Goal: Information Seeking & Learning: Learn about a topic

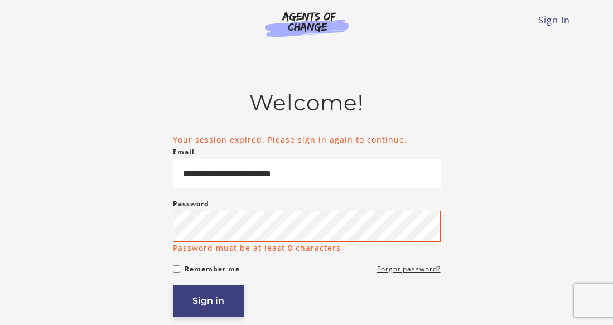
click at [201, 311] on article "**********" at bounding box center [307, 252] width 268 height 324
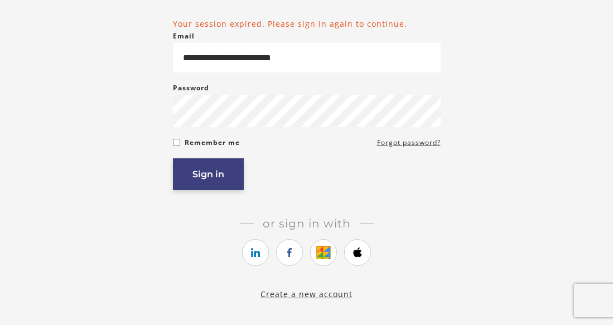
scroll to position [112, 0]
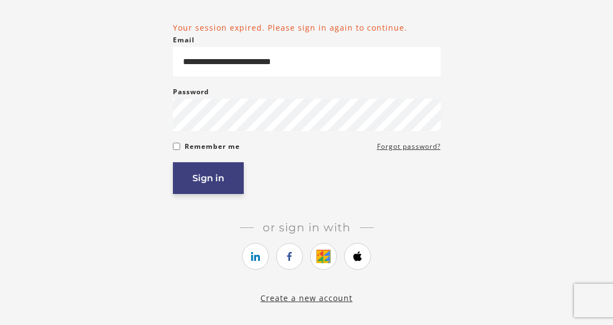
click at [214, 193] on button "Sign in" at bounding box center [208, 178] width 71 height 32
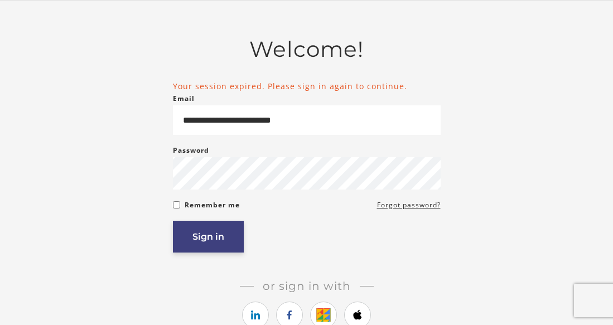
scroll to position [43, 0]
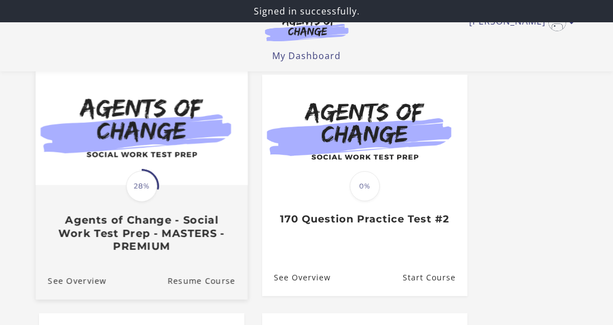
click at [99, 193] on div "Translation missing: en.liquid.partials.dashboard_course_card.progress_descript…" at bounding box center [141, 219] width 212 height 66
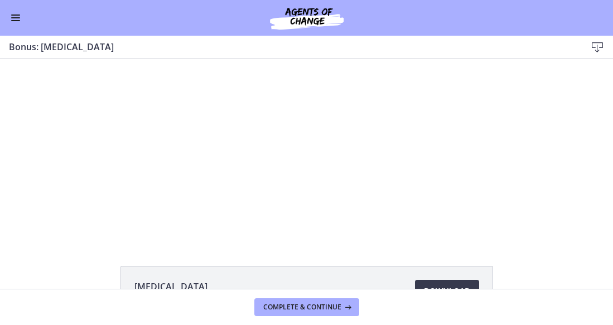
click at [15, 15] on span "Enable menu" at bounding box center [15, 14] width 9 height 1
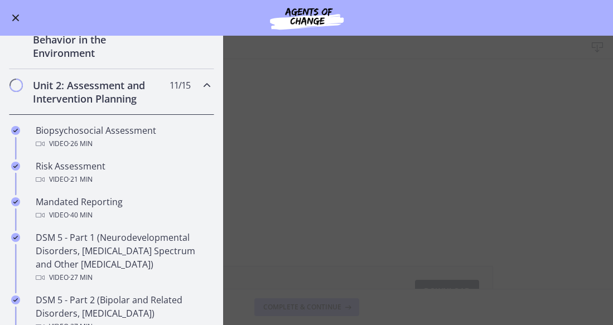
scroll to position [275, 0]
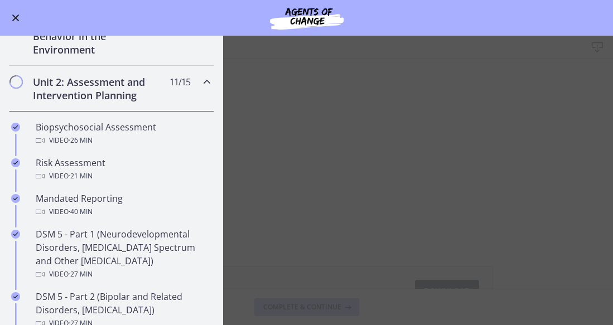
click at [254, 187] on main "Bonus: Personality Disorders Download Enable fullscreen Personality Disorders 8…" at bounding box center [306, 180] width 613 height 289
click at [297, 230] on main "Bonus: Personality Disorders Download Enable fullscreen Personality Disorders 8…" at bounding box center [306, 180] width 613 height 289
click at [16, 18] on span "Enable menu" at bounding box center [15, 17] width 7 height 7
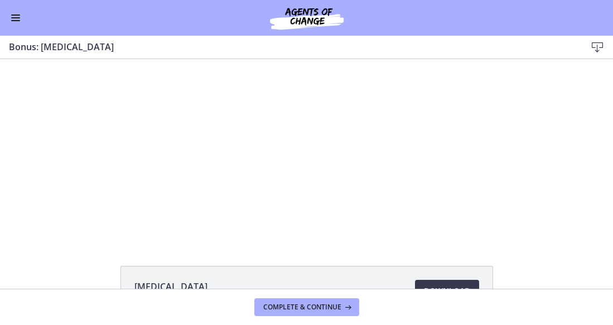
click at [230, 179] on div at bounding box center [306, 149] width 322 height 181
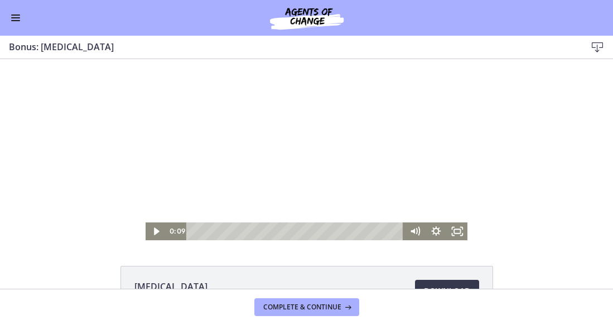
click at [15, 18] on span "Enable menu" at bounding box center [15, 17] width 9 height 1
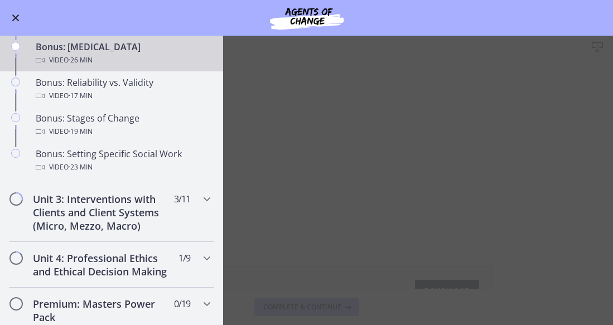
scroll to position [884, 0]
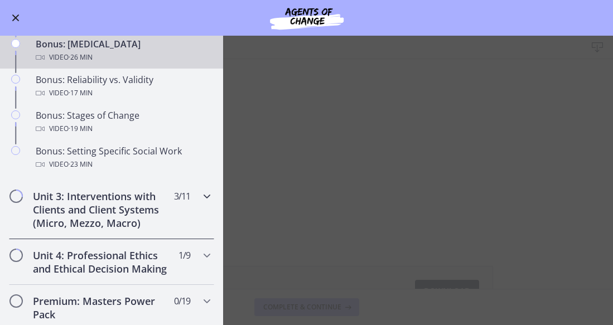
click at [221, 201] on div "Unit 3: Interventions with Clients and Client Systems (Micro, Mezzo, Macro) 3 /…" at bounding box center [111, 209] width 223 height 59
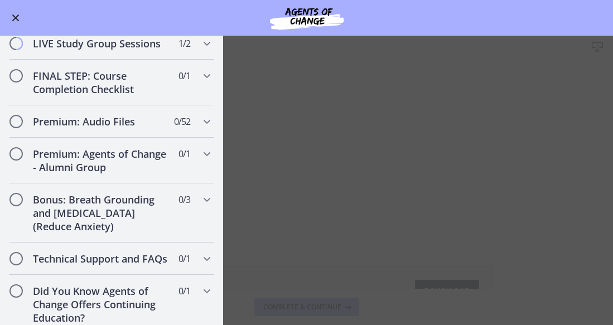
scroll to position [992, 0]
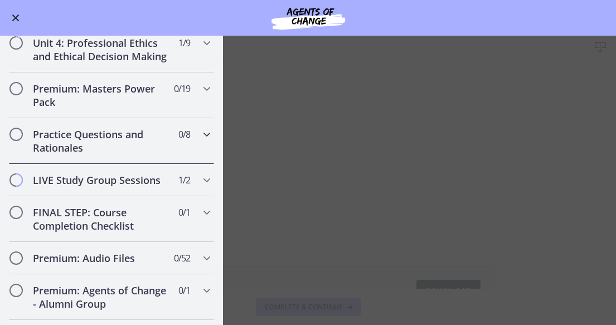
click at [203, 145] on div "Practice Questions and Rationales 0 / 8 Completed" at bounding box center [111, 141] width 205 height 46
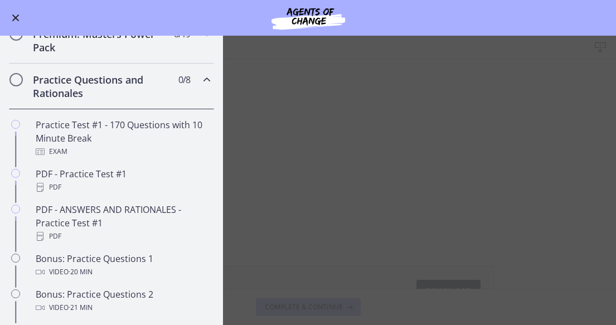
scroll to position [478, 0]
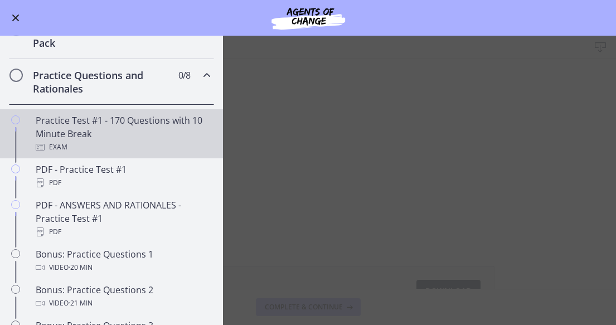
click at [60, 119] on div "Practice Test #1 - 170 Questions with 10 Minute Break Exam" at bounding box center [123, 134] width 174 height 40
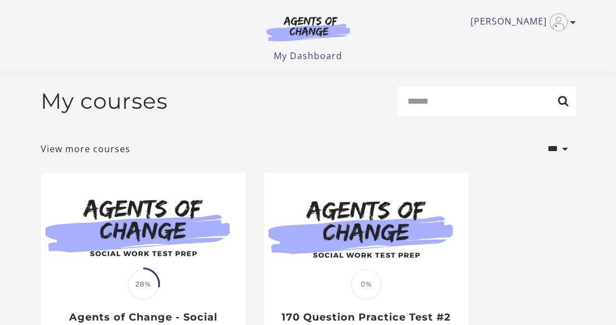
scroll to position [169, 0]
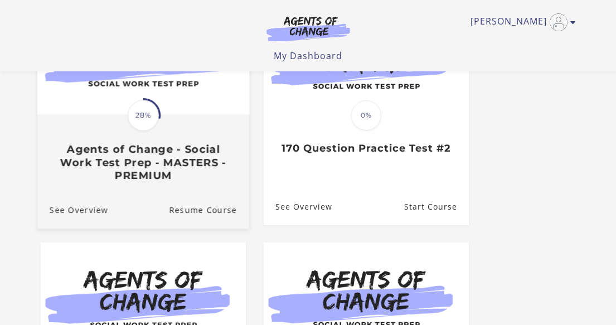
click at [100, 115] on div at bounding box center [143, 57] width 212 height 115
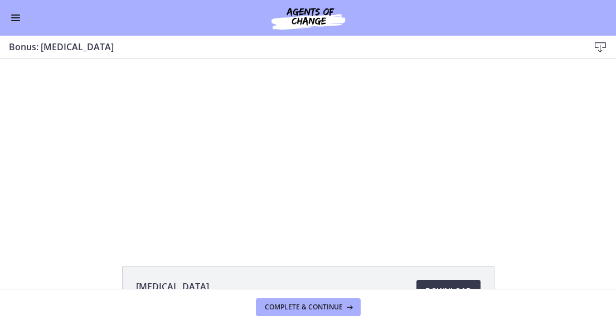
click at [240, 176] on div at bounding box center [308, 149] width 322 height 181
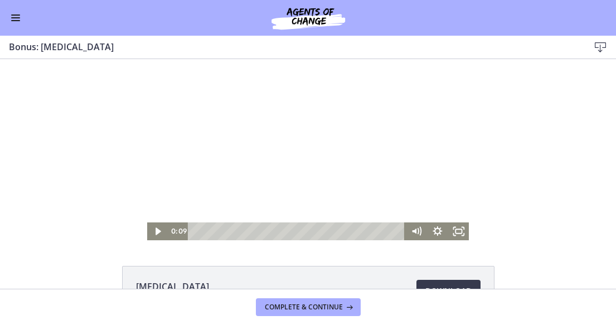
click at [9, 9] on div "Go to Dashboard" at bounding box center [308, 18] width 616 height 36
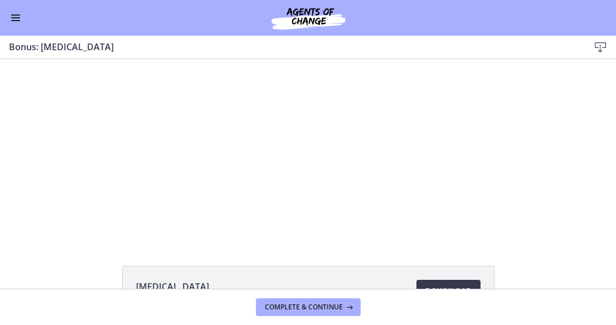
click at [16, 21] on span "Enable menu" at bounding box center [15, 20] width 9 height 1
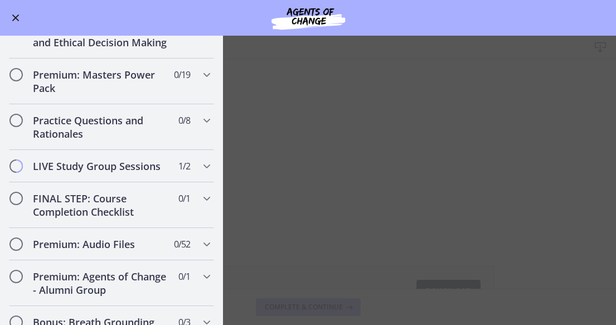
scroll to position [1109, 0]
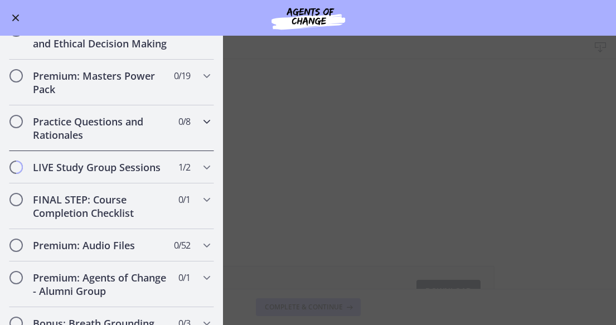
click at [200, 119] on div "Practice Questions and Rationales 0 / 8 Completed" at bounding box center [111, 128] width 205 height 46
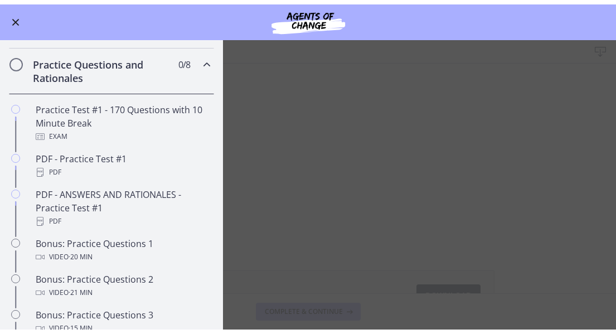
scroll to position [493, 0]
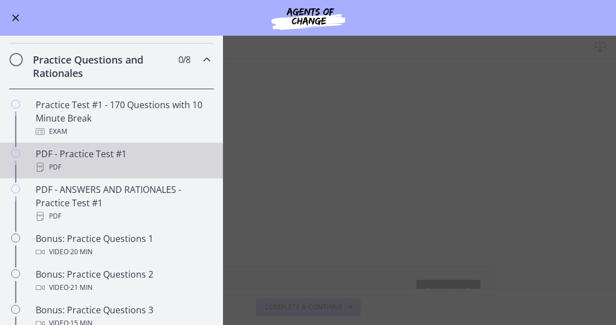
click at [74, 159] on div "PDF - Practice Test #1 PDF" at bounding box center [123, 160] width 174 height 27
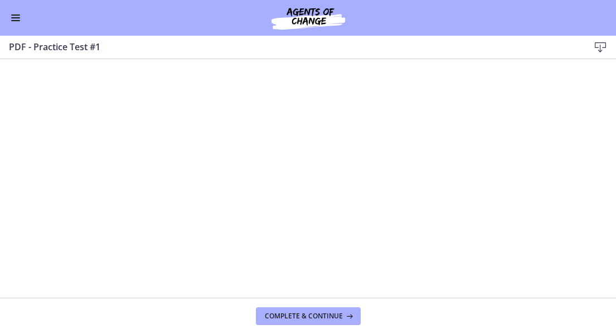
click at [13, 15] on span "Enable menu" at bounding box center [15, 14] width 9 height 1
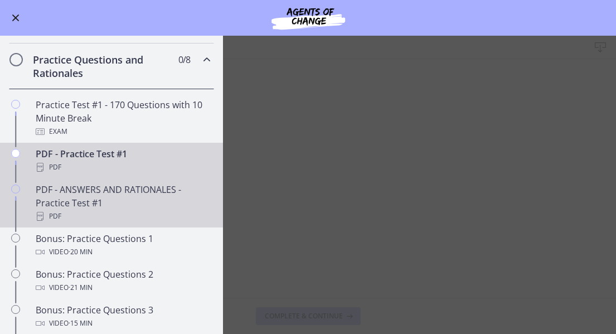
click at [59, 194] on div "PDF - ANSWERS AND RATIONALES - Practice Test #1 PDF" at bounding box center [123, 203] width 174 height 40
